Goal: Information Seeking & Learning: Learn about a topic

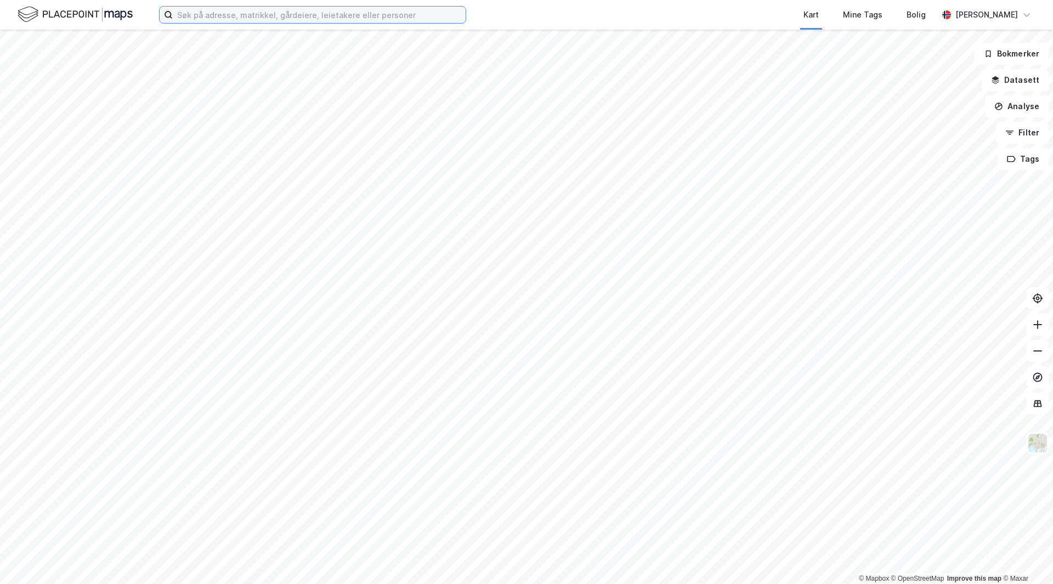
click at [310, 18] on input at bounding box center [319, 15] width 293 height 16
